Goal: Task Accomplishment & Management: Use online tool/utility

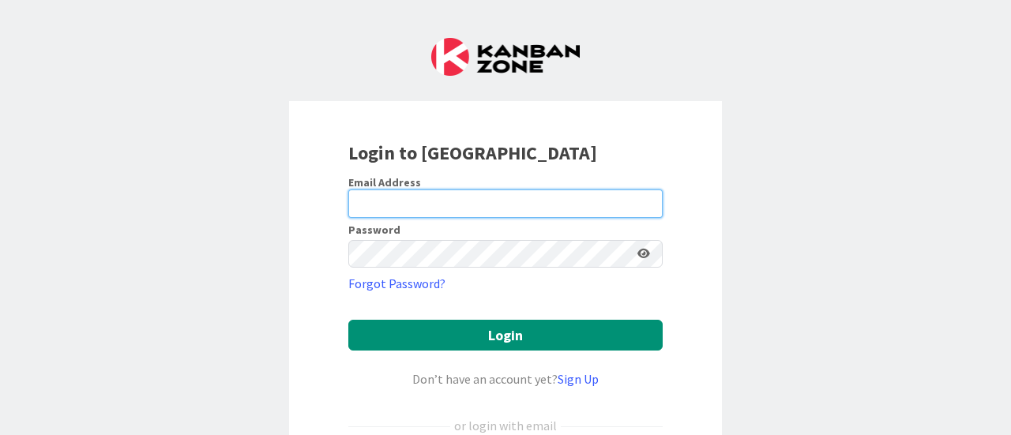
click at [383, 208] on input "email" at bounding box center [505, 203] width 314 height 28
type input "[EMAIL_ADDRESS][DOMAIN_NAME]"
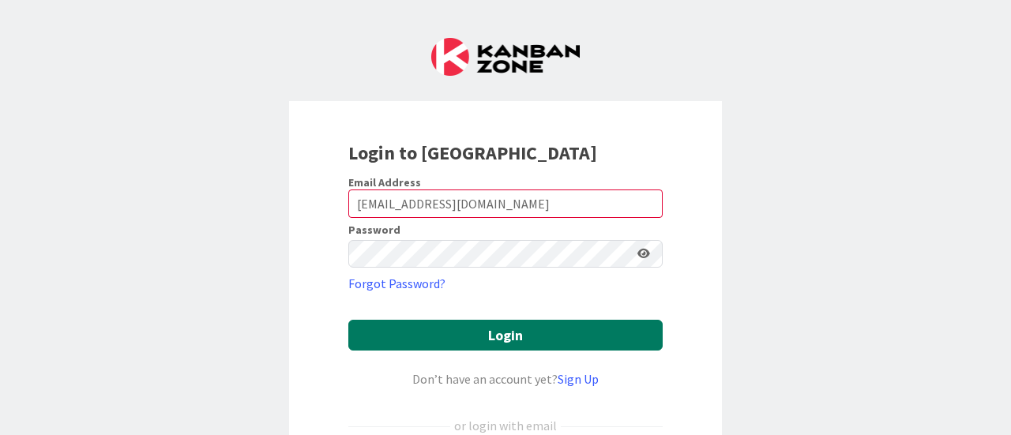
click at [432, 331] on button "Login" at bounding box center [505, 335] width 314 height 31
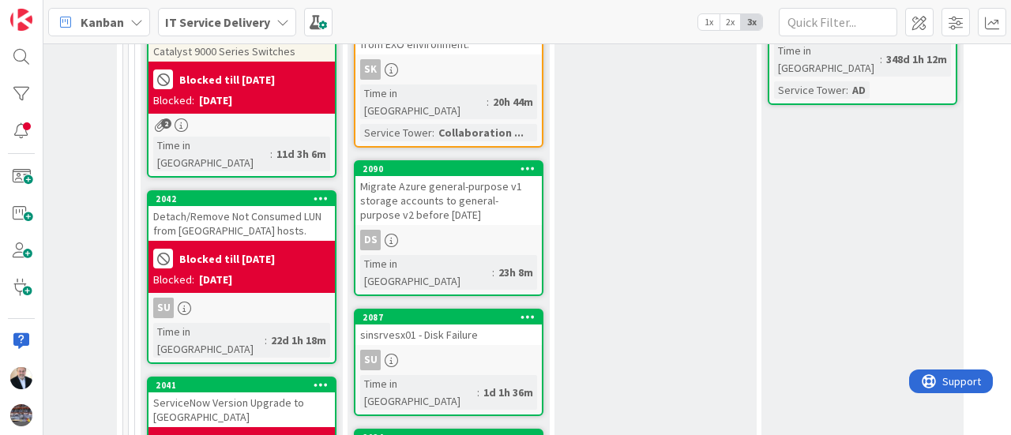
scroll to position [632, 968]
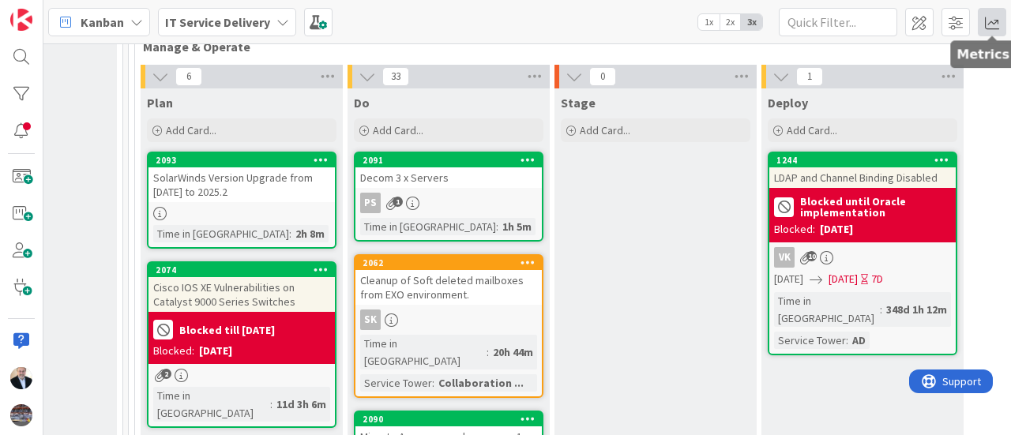
click at [992, 22] on span at bounding box center [991, 22] width 28 height 28
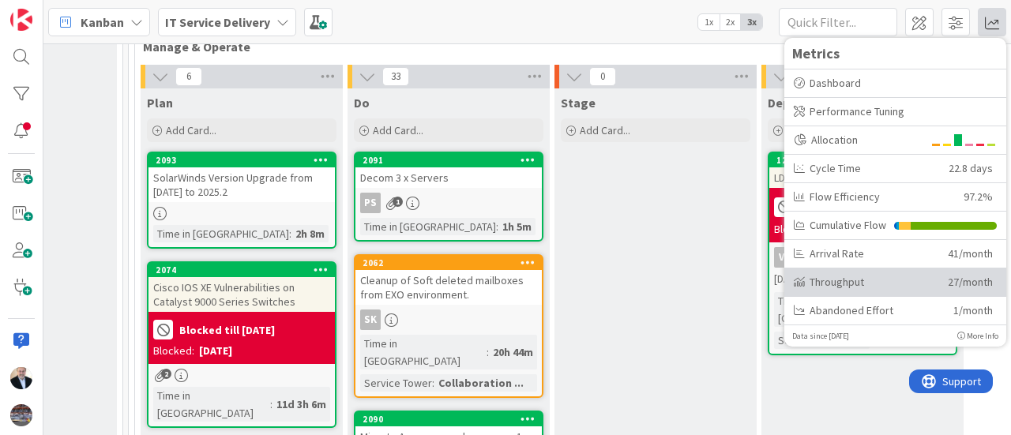
click at [864, 281] on div "Throughput" at bounding box center [864, 282] width 142 height 17
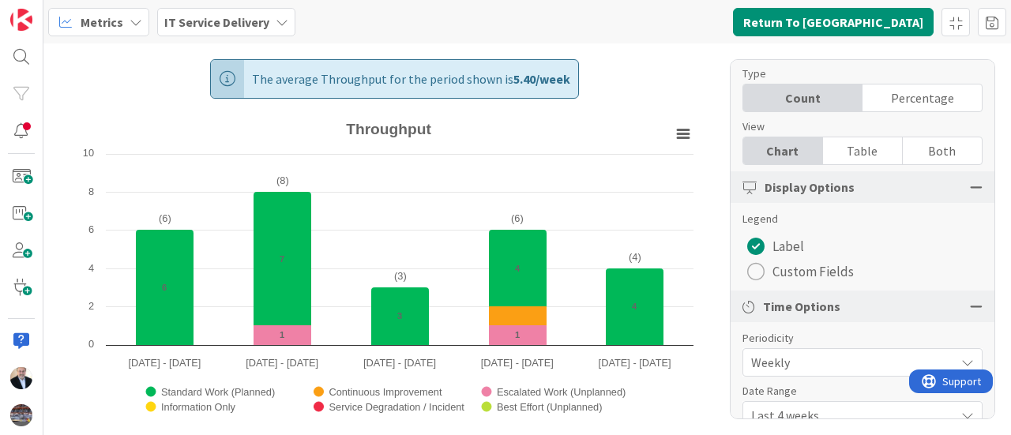
scroll to position [79, 0]
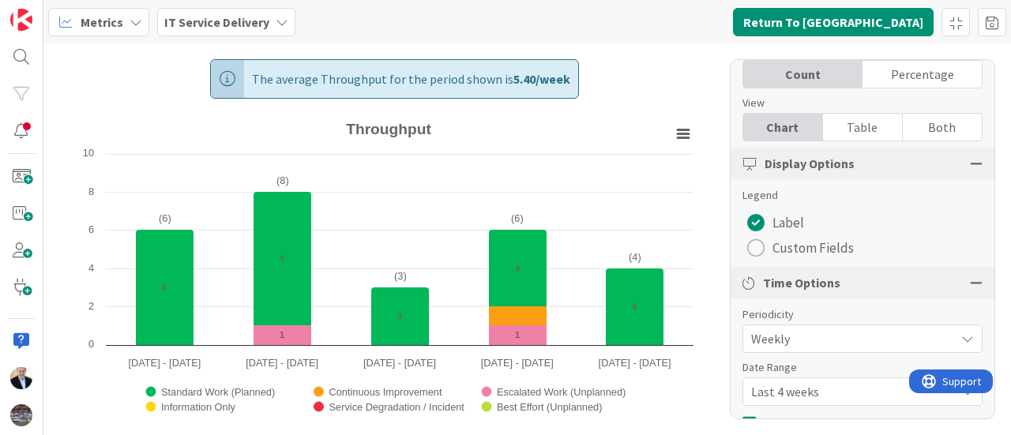
click at [799, 399] on span "Last 4 weeks" at bounding box center [849, 392] width 196 height 22
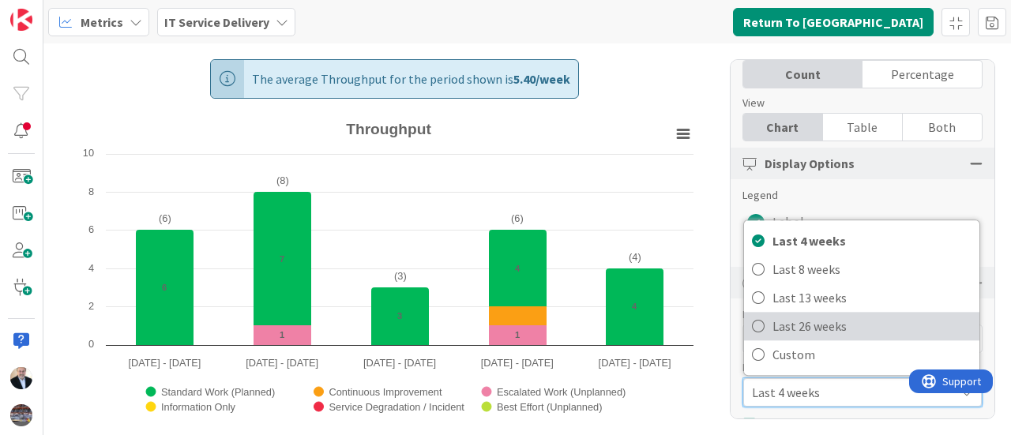
click at [812, 324] on span "Last 26 weeks" at bounding box center [871, 326] width 199 height 24
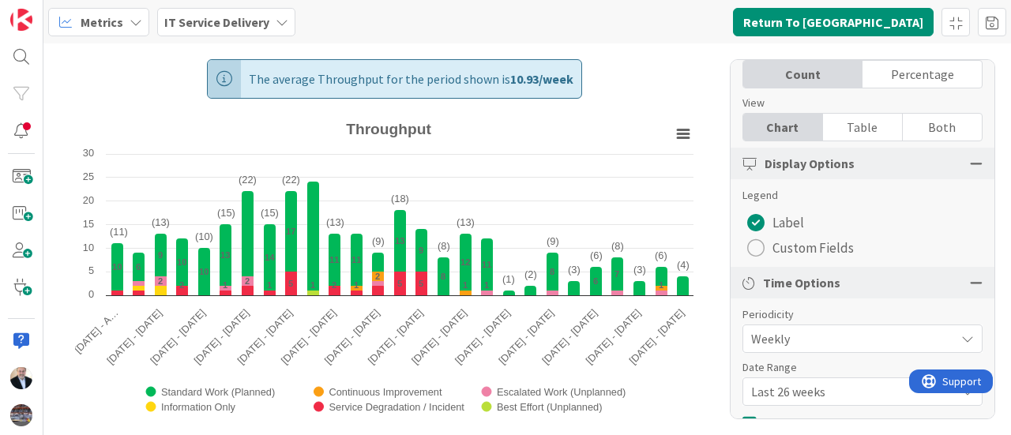
click at [114, 21] on span "Metrics" at bounding box center [102, 22] width 43 height 19
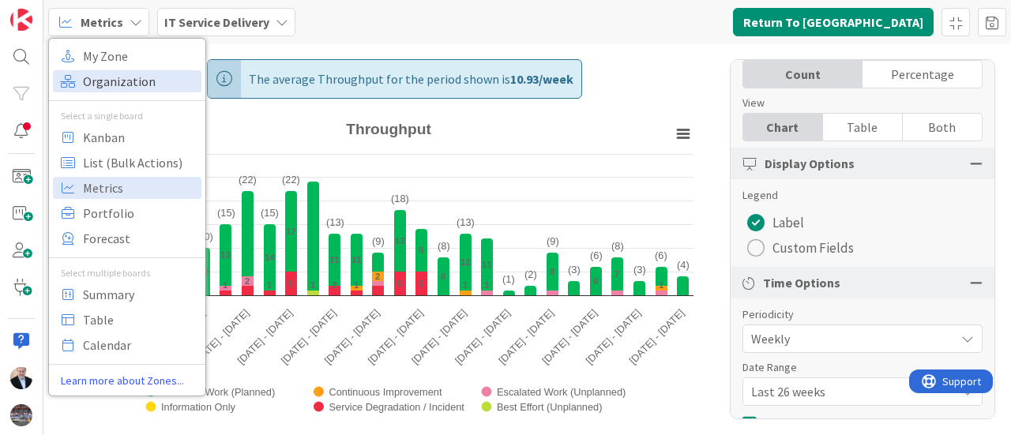
click at [98, 81] on span "Organization" at bounding box center [140, 81] width 114 height 24
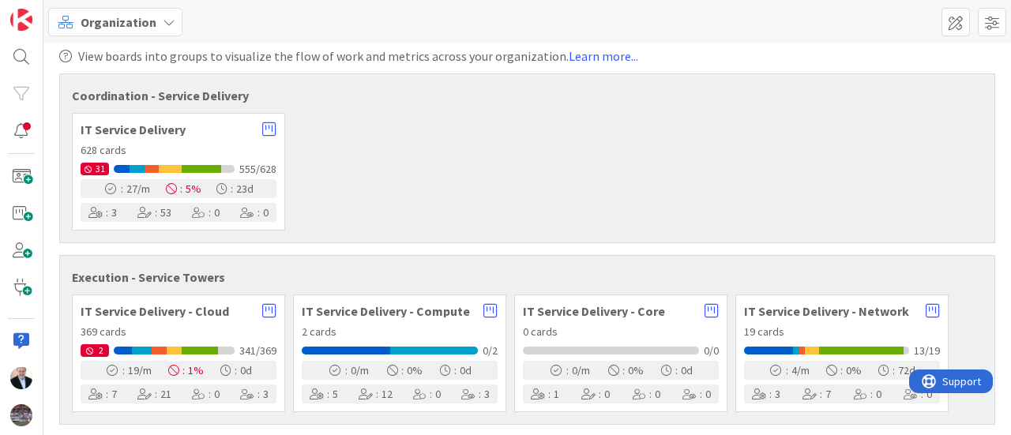
scroll to position [16, 0]
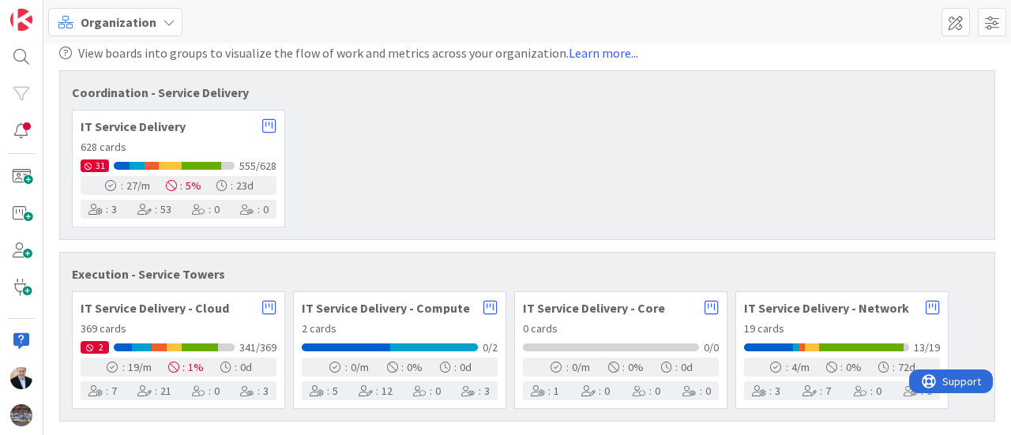
click at [87, 21] on span "Organization" at bounding box center [119, 22] width 76 height 19
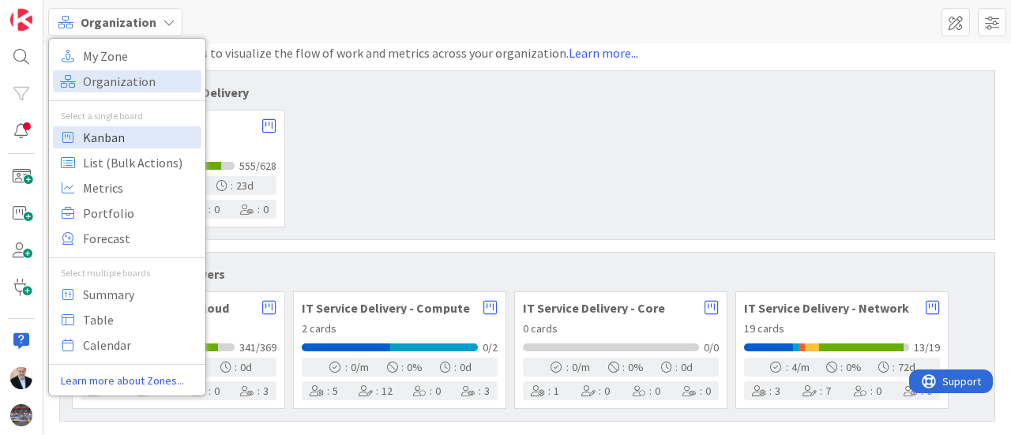
click at [84, 133] on span "Kanban" at bounding box center [140, 138] width 114 height 24
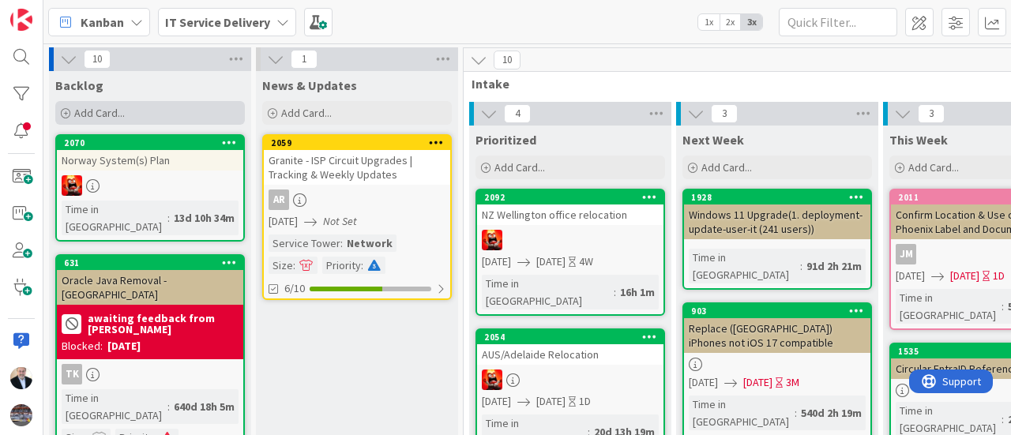
click at [112, 114] on span "Add Card..." at bounding box center [99, 113] width 51 height 14
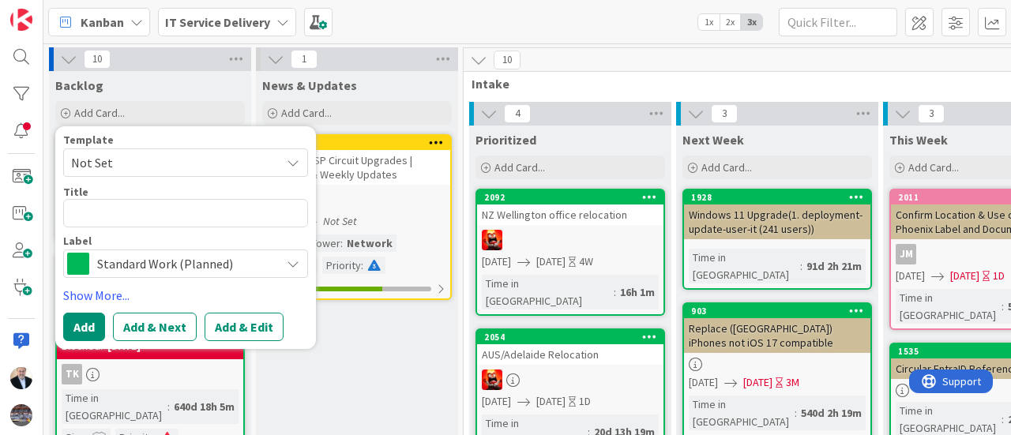
click at [197, 268] on span "Standard Work (Planned)" at bounding box center [184, 264] width 175 height 22
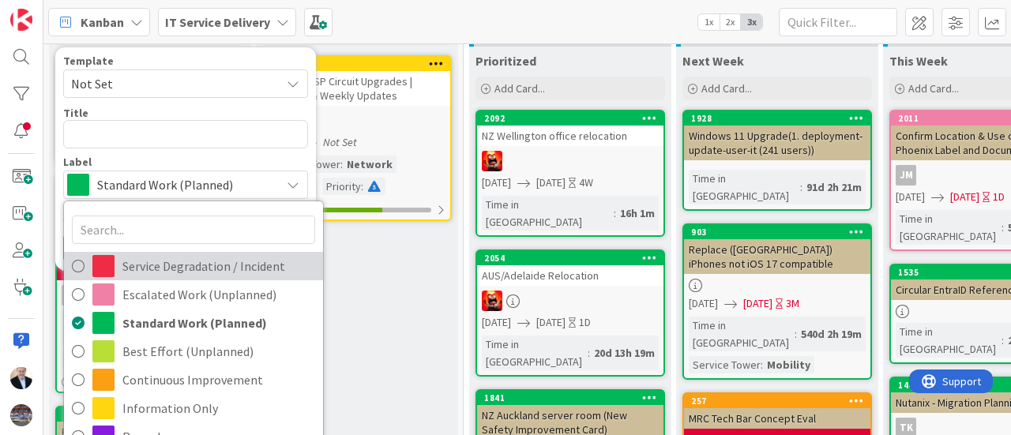
scroll to position [158, 0]
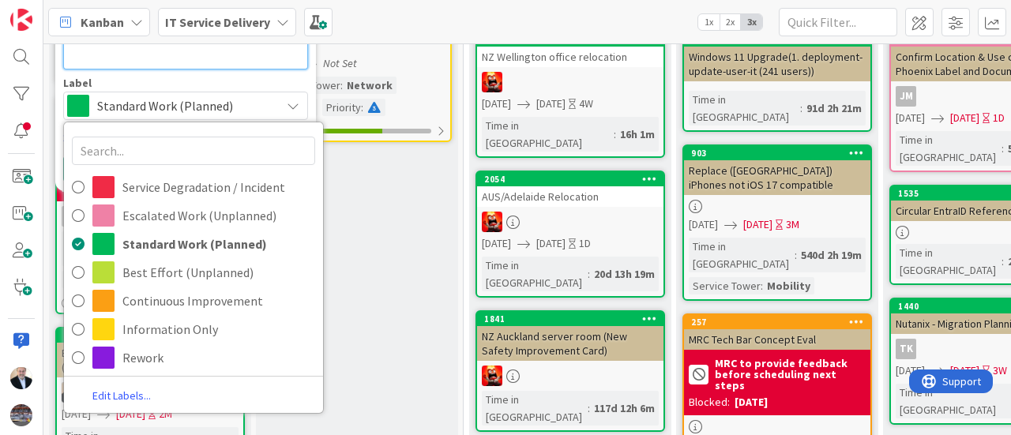
click at [204, 62] on textarea at bounding box center [185, 55] width 245 height 28
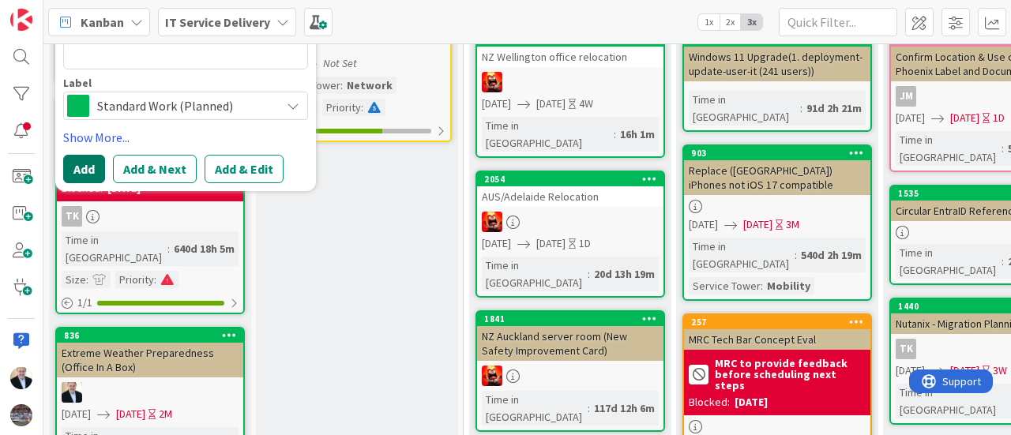
click at [92, 163] on button "Add" at bounding box center [84, 169] width 42 height 28
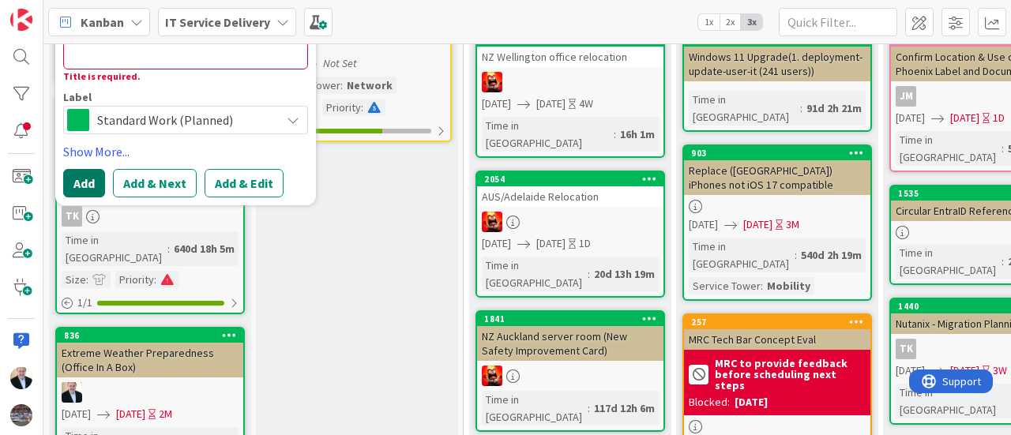
scroll to position [0, 0]
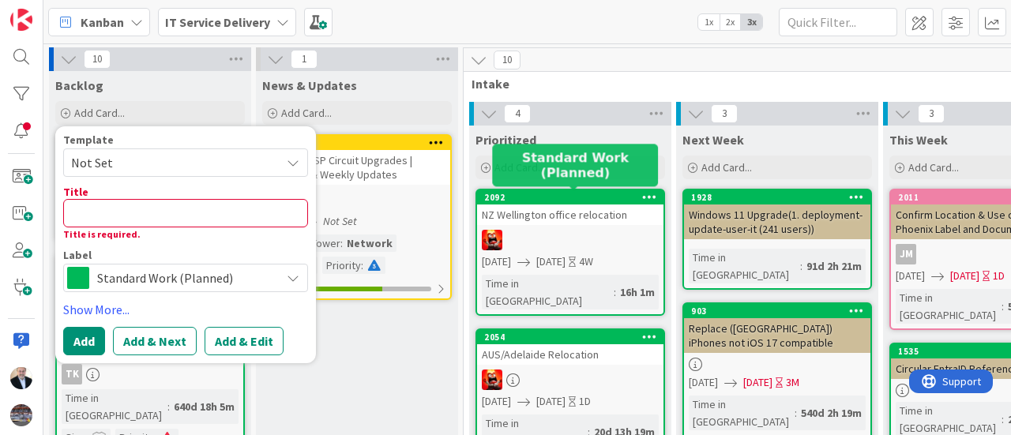
click at [535, 195] on div "2092" at bounding box center [573, 197] width 179 height 11
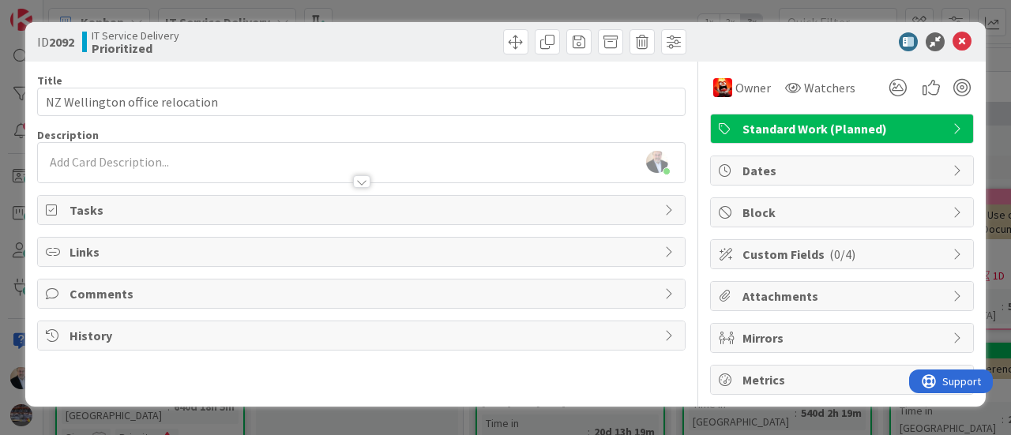
click at [218, 252] on span "Links" at bounding box center [362, 251] width 587 height 19
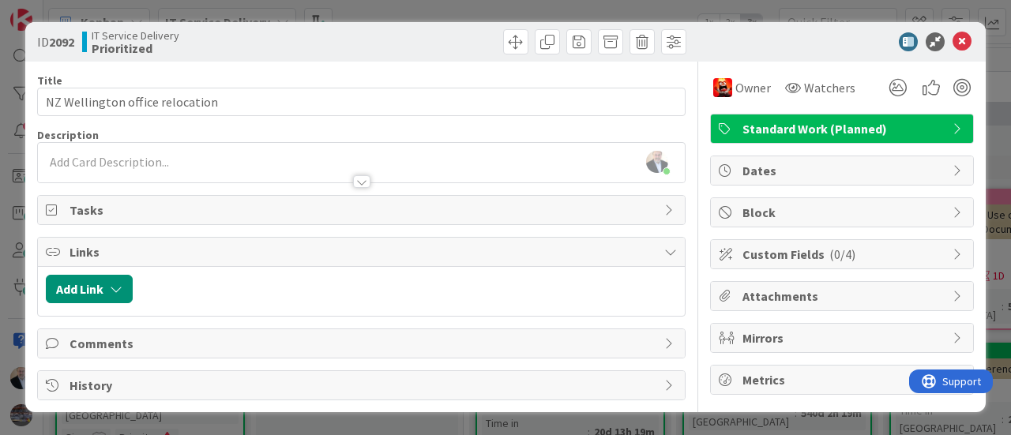
click at [199, 255] on span "Links" at bounding box center [362, 251] width 587 height 19
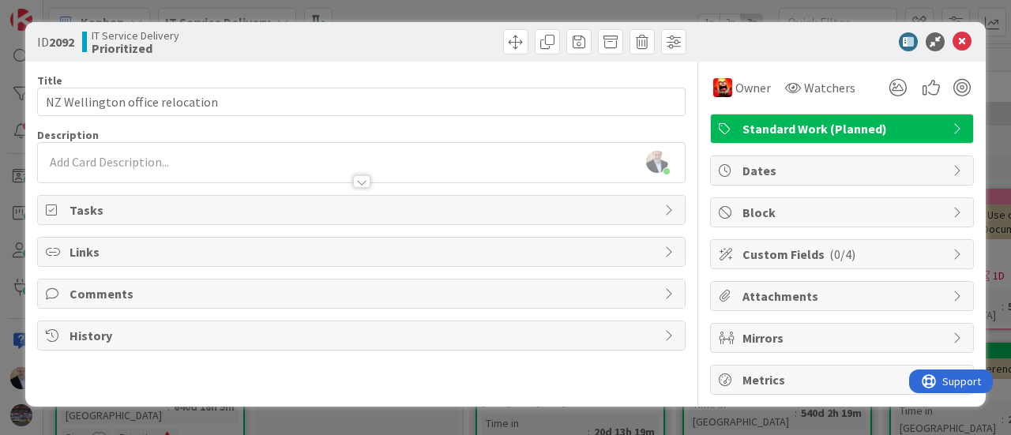
click at [182, 209] on span "Tasks" at bounding box center [362, 210] width 587 height 19
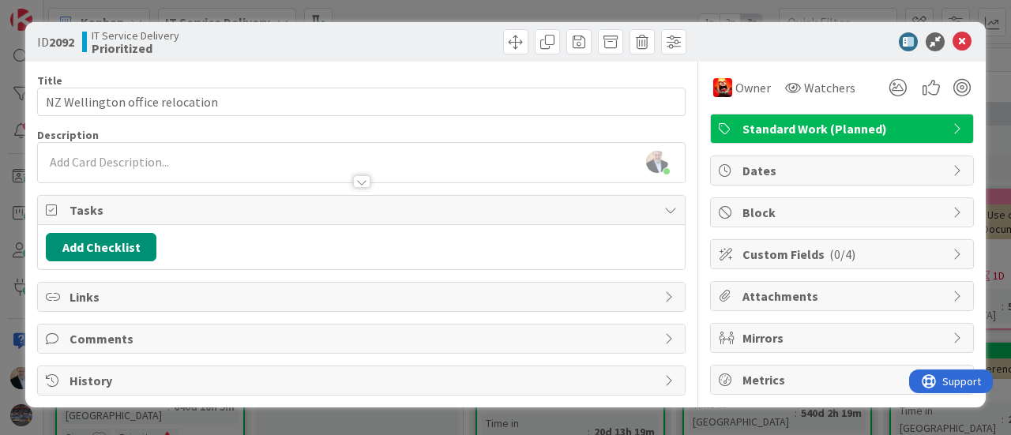
click at [821, 159] on div "Dates" at bounding box center [842, 170] width 262 height 28
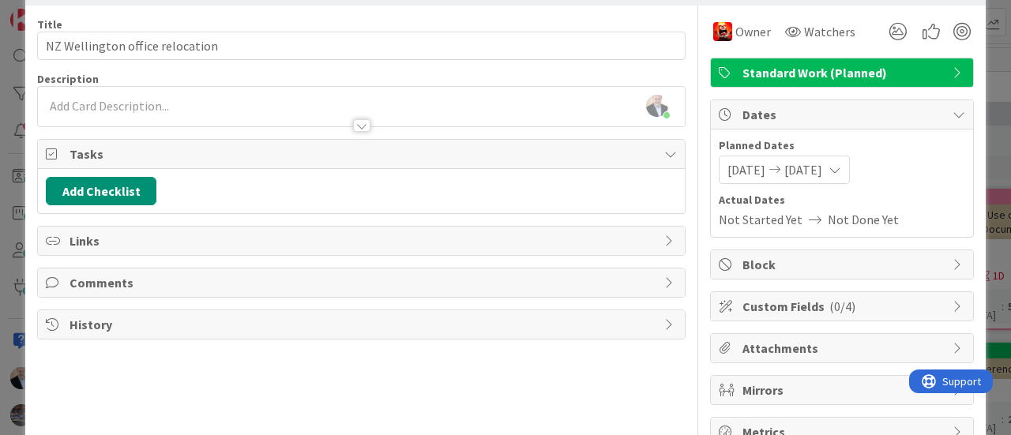
scroll to position [79, 0]
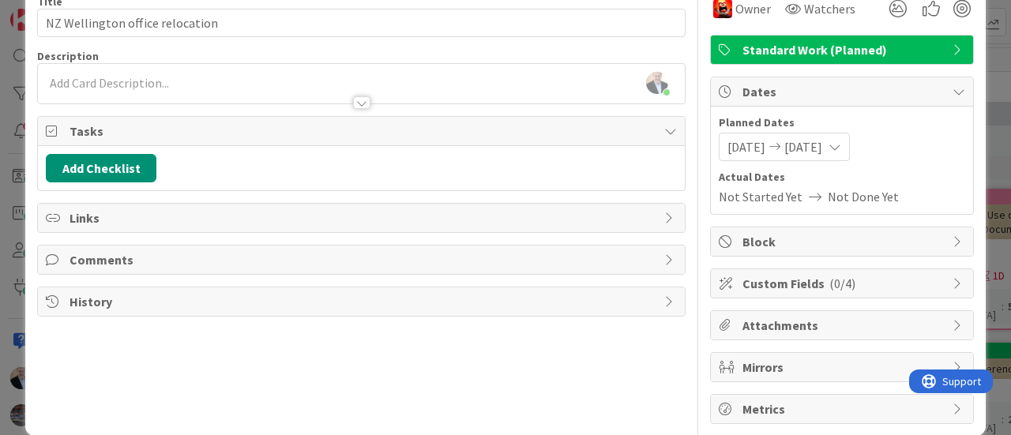
click at [781, 239] on span "Block" at bounding box center [843, 241] width 202 height 19
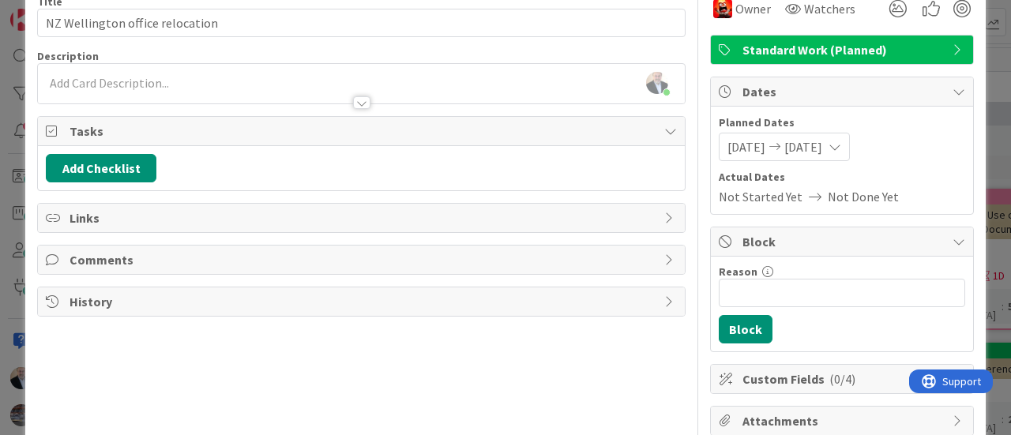
click at [775, 370] on span "Custom Fields ( 0/4 )" at bounding box center [843, 379] width 202 height 19
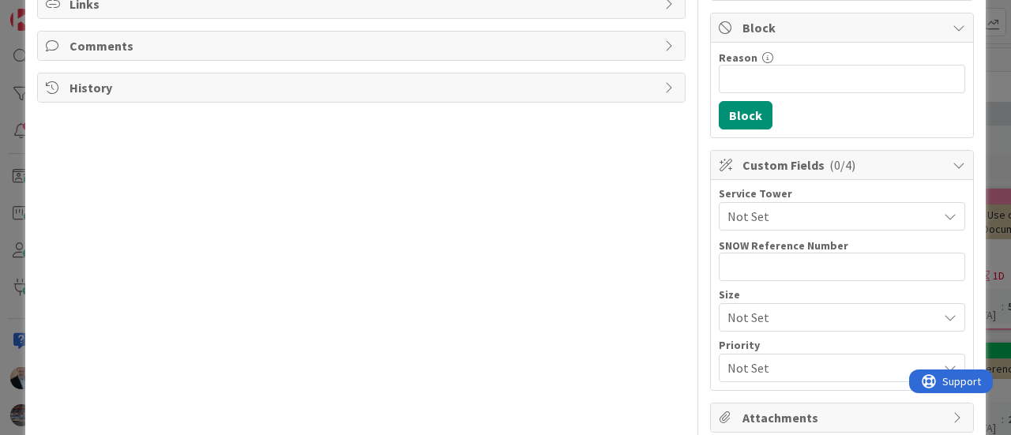
scroll to position [316, 0]
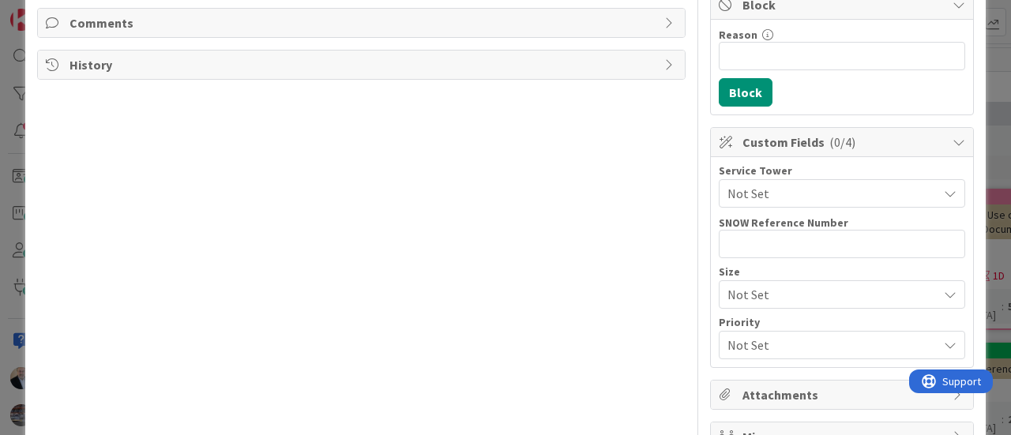
click at [744, 299] on span "Not Set" at bounding box center [828, 294] width 202 height 22
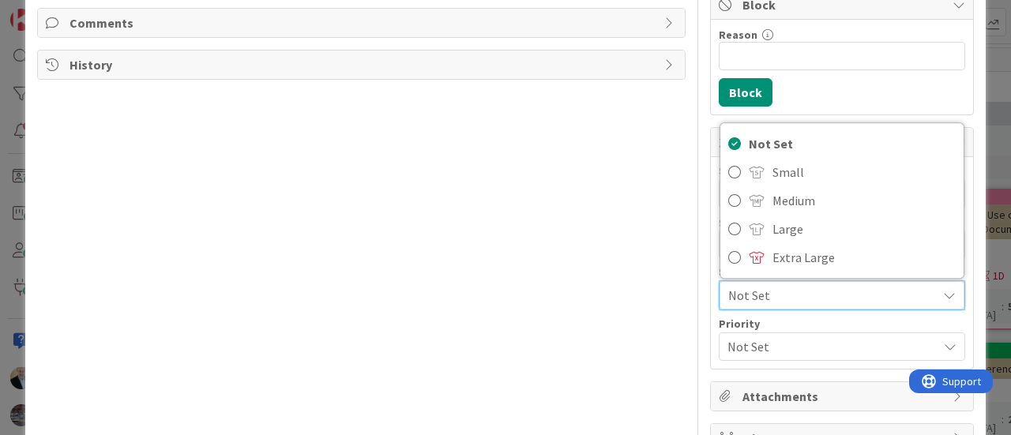
click at [752, 345] on span "Not Set" at bounding box center [828, 347] width 202 height 22
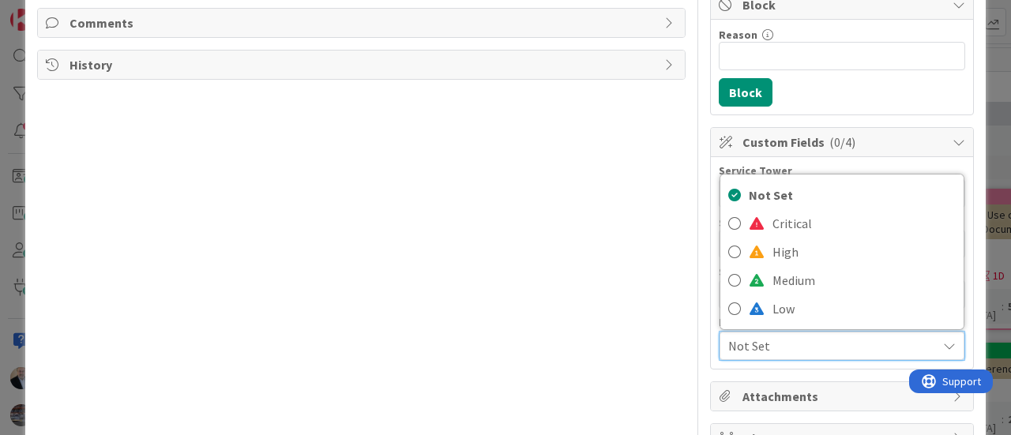
click at [624, 307] on div "Title 31 / 128 NZ Wellington office relocation Description [PERSON_NAME] just j…" at bounding box center [361, 120] width 648 height 749
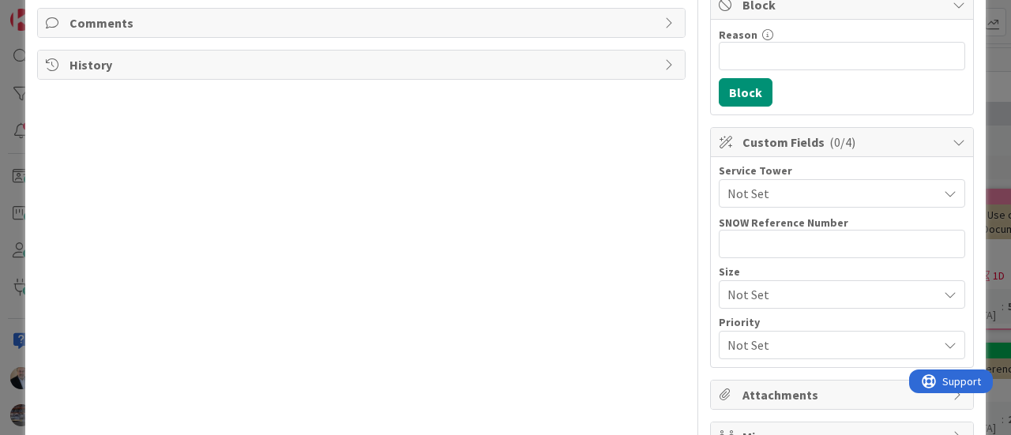
scroll to position [0, 0]
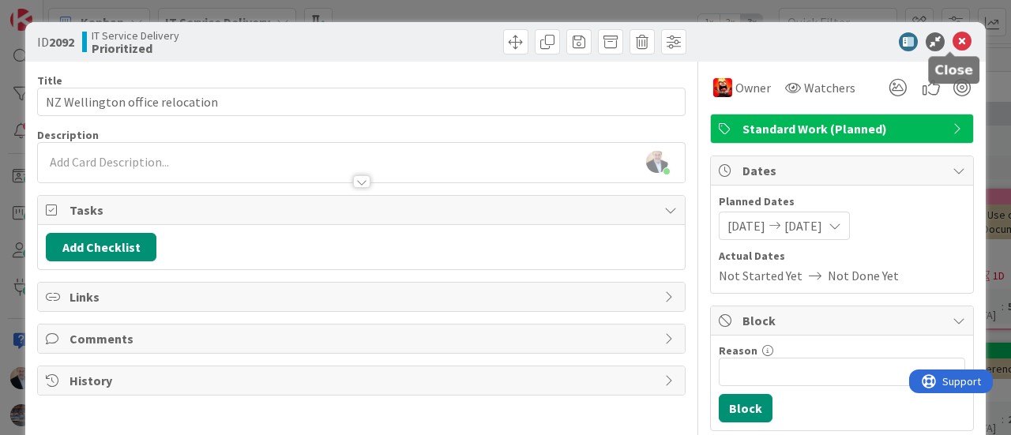
click at [952, 43] on icon at bounding box center [961, 41] width 19 height 19
